Goal: Task Accomplishment & Management: Use online tool/utility

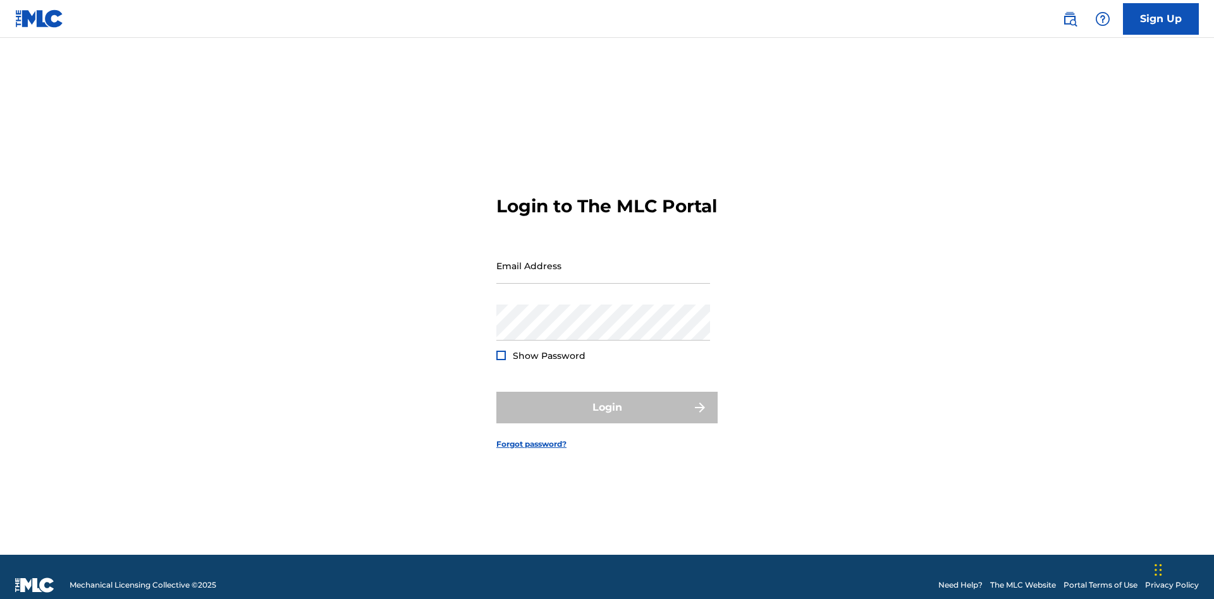
scroll to position [16, 0]
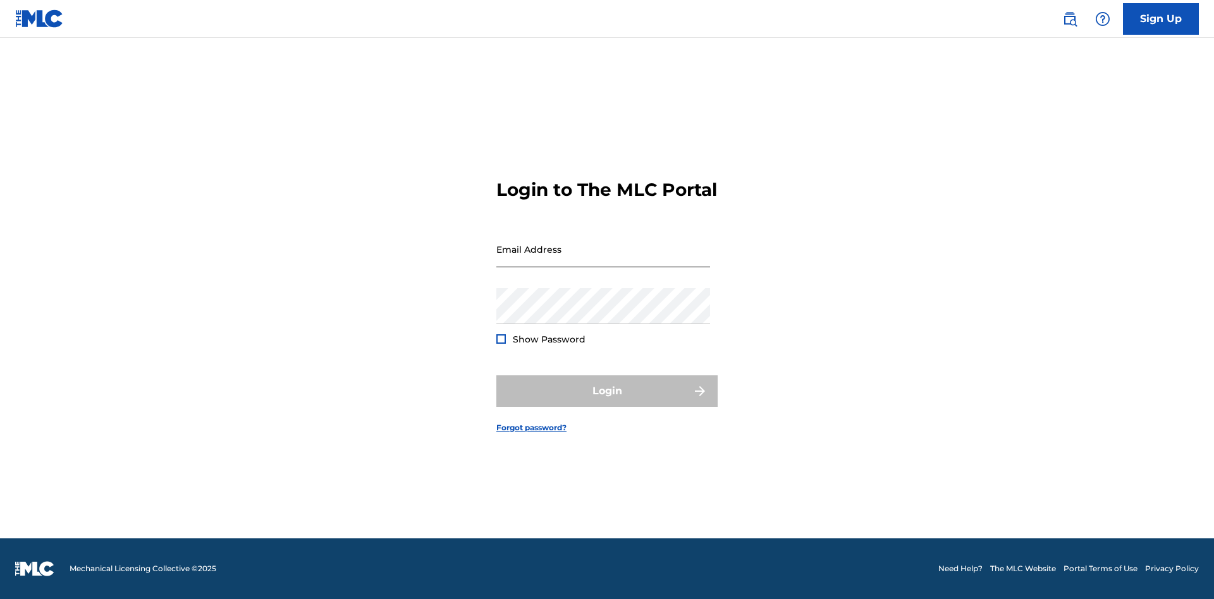
click at [603, 260] on input "Email Address" at bounding box center [603, 249] width 214 height 36
type input "[PERSON_NAME][EMAIL_ADDRESS][PERSON_NAME][DOMAIN_NAME]"
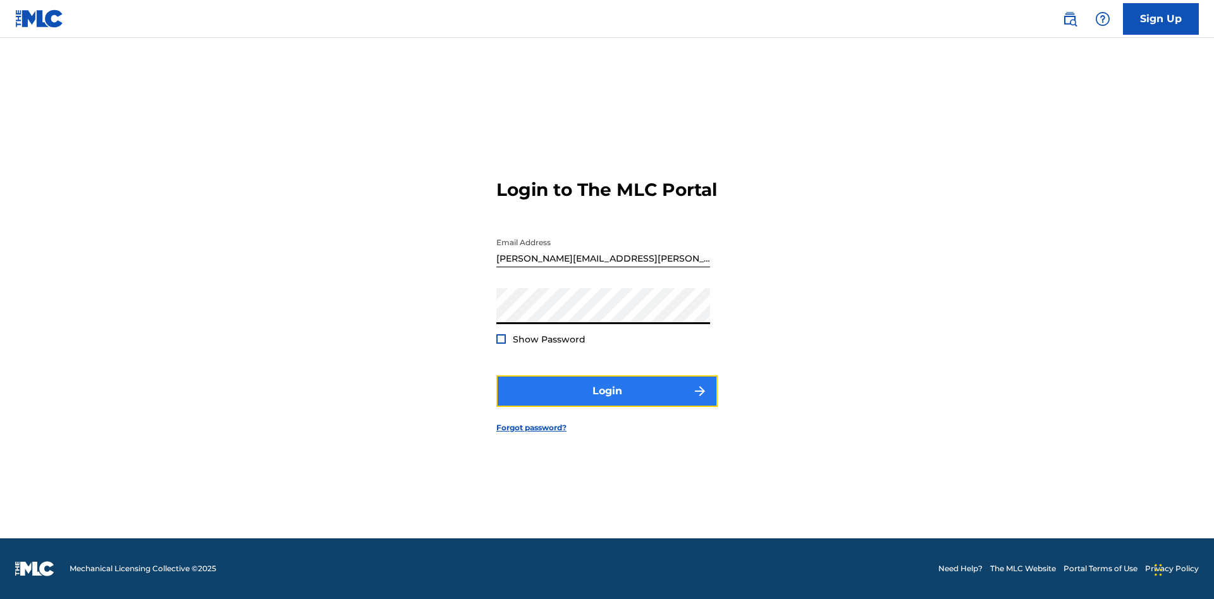
click at [607, 402] on button "Login" at bounding box center [606, 391] width 221 height 32
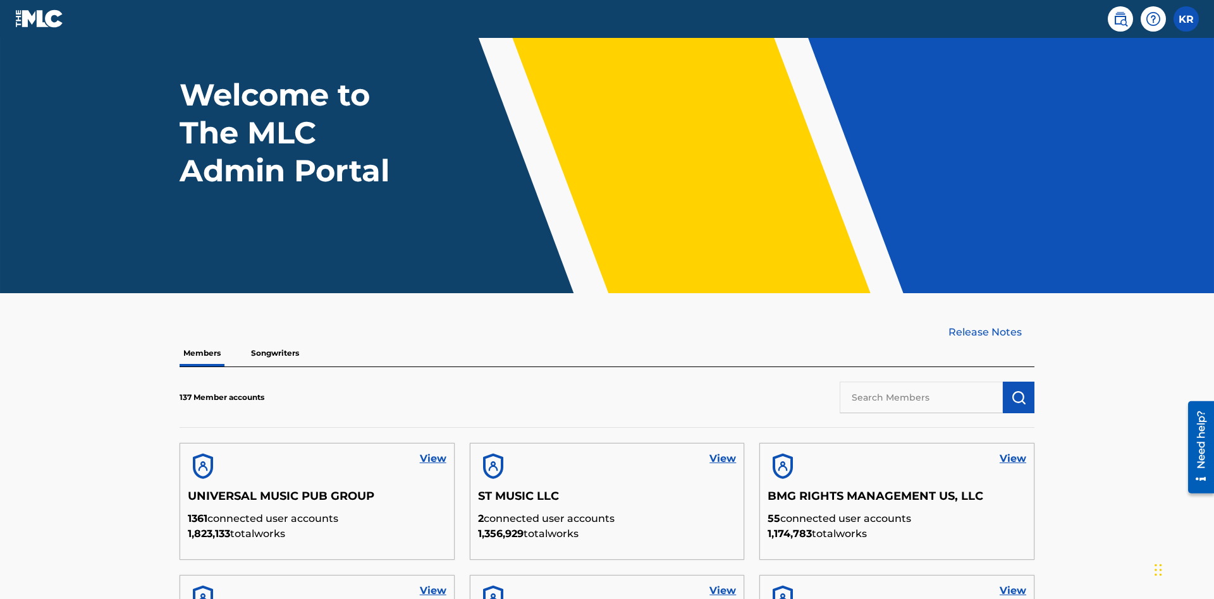
click at [921, 382] on input "text" at bounding box center [920, 398] width 163 height 32
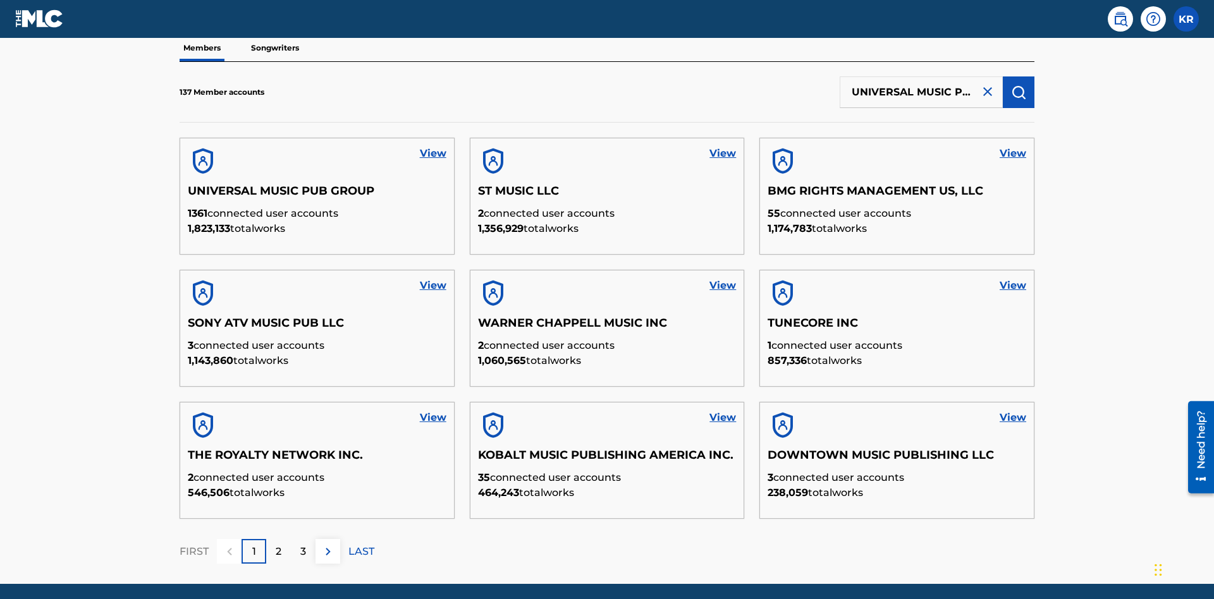
scroll to position [0, 40]
type input "UNIVERSAL MUSIC PUB GROUP"
click at [1018, 85] on img "submit" at bounding box center [1018, 92] width 15 height 15
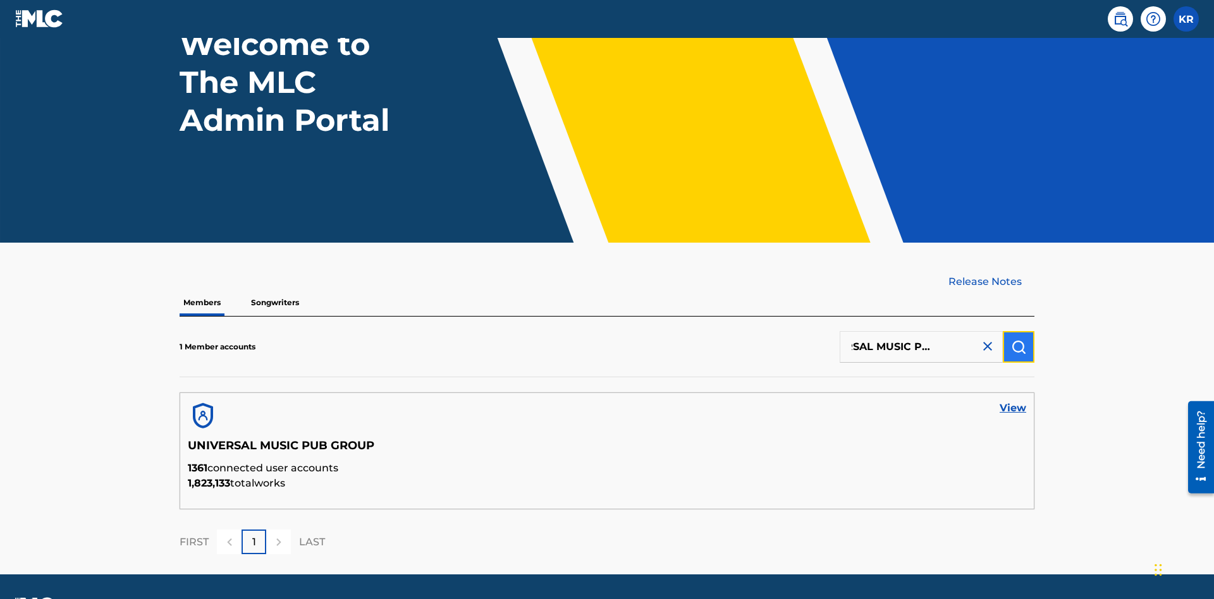
scroll to position [141, 0]
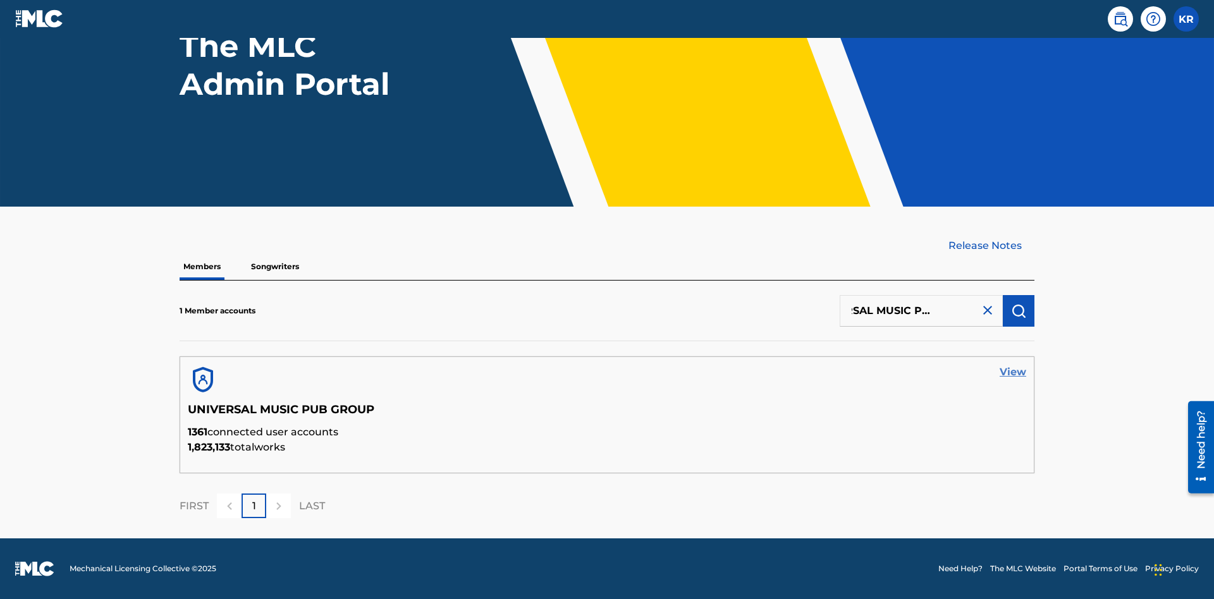
click at [1013, 372] on link "View" at bounding box center [1012, 372] width 27 height 15
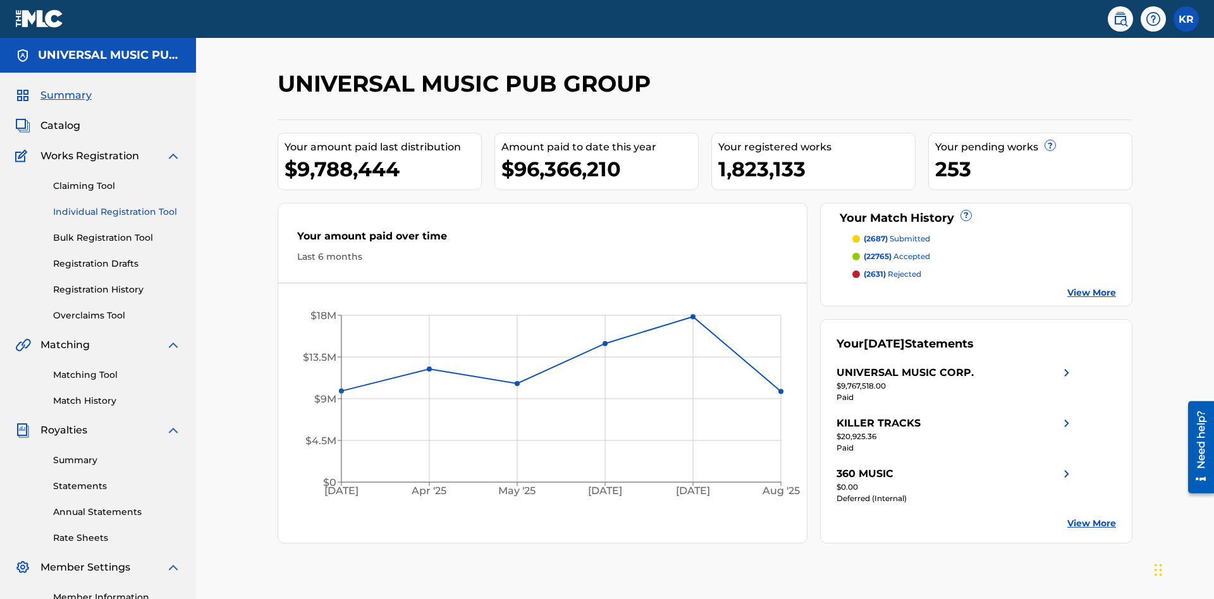
click at [117, 205] on link "Individual Registration Tool" at bounding box center [117, 211] width 128 height 13
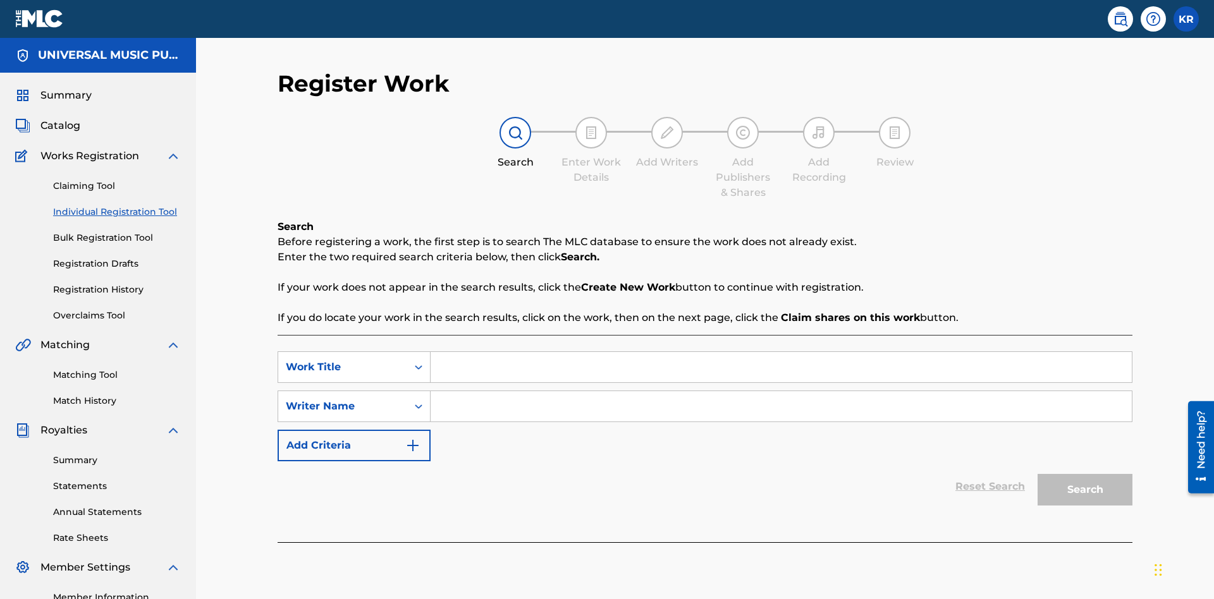
click at [781, 352] on input "Search Form" at bounding box center [780, 367] width 701 height 30
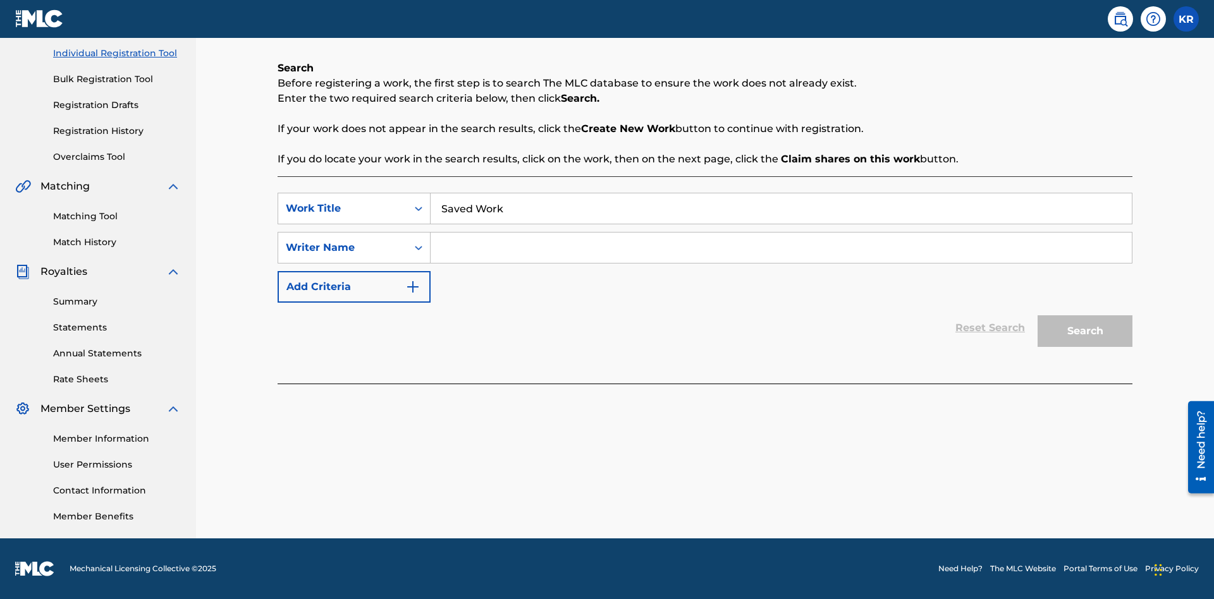
type input "Saved Work"
click at [781, 248] on input "Search Form" at bounding box center [780, 248] width 701 height 30
type input "Test Name"
